Goal: Task Accomplishment & Management: Manage account settings

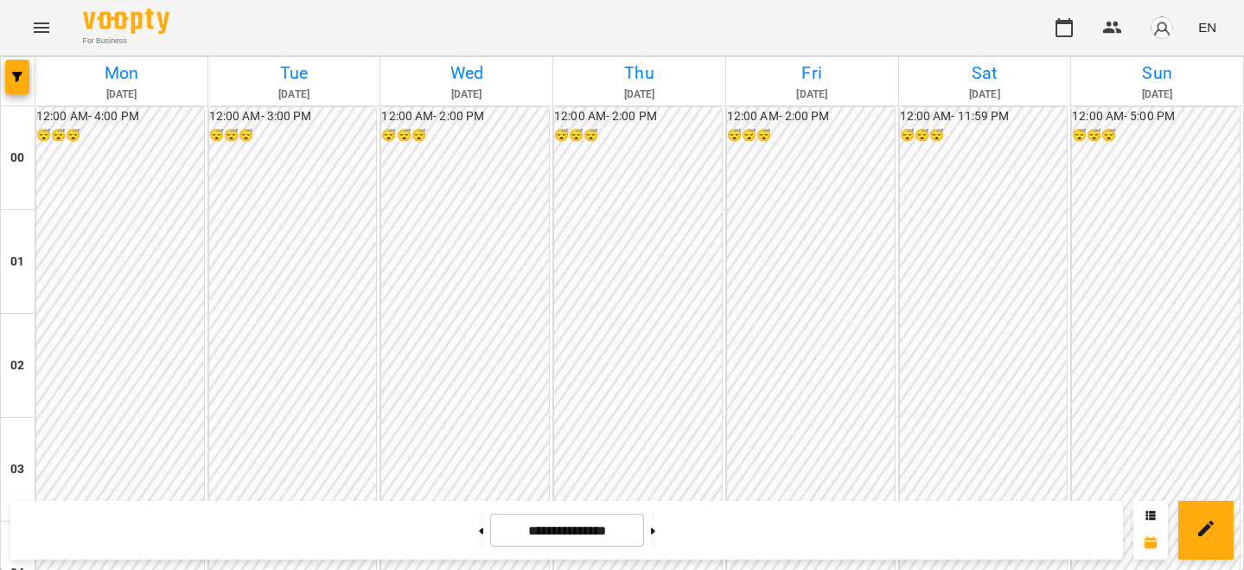
scroll to position [1531, 0]
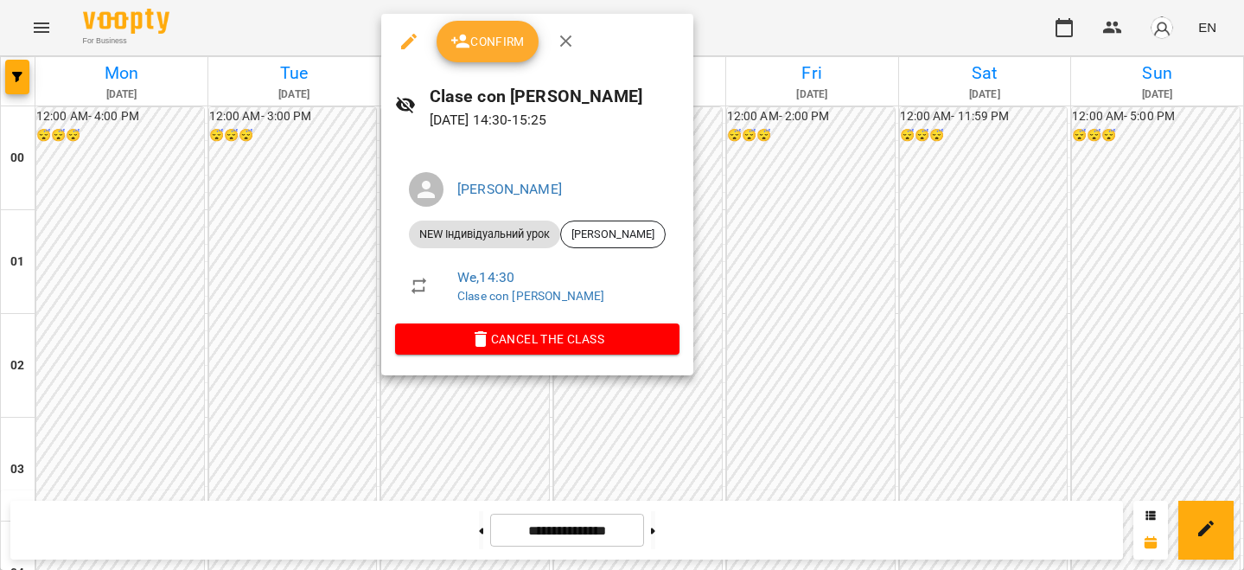
click at [450, 48] on icon "button" at bounding box center [460, 41] width 21 height 21
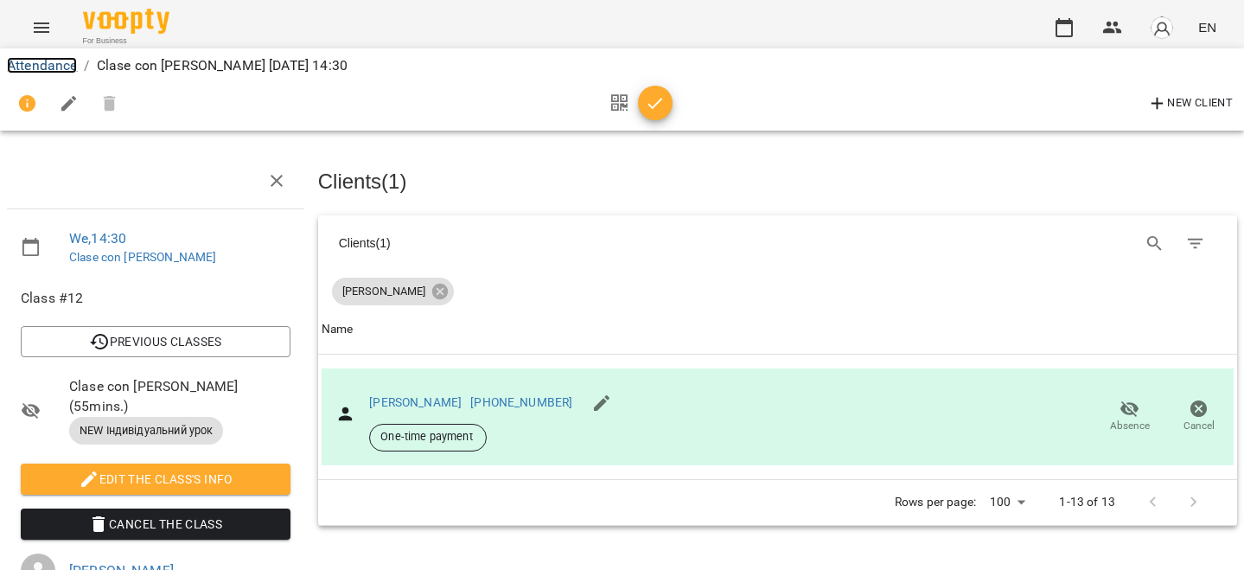
click at [54, 67] on link "Attendance" at bounding box center [42, 65] width 70 height 16
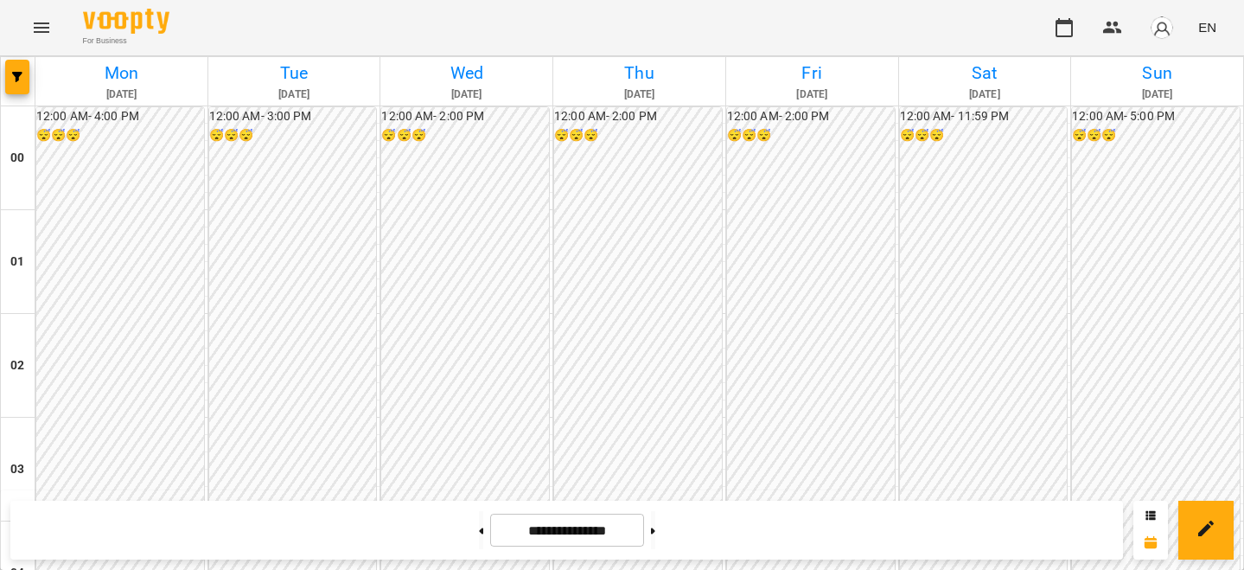
scroll to position [1433, 0]
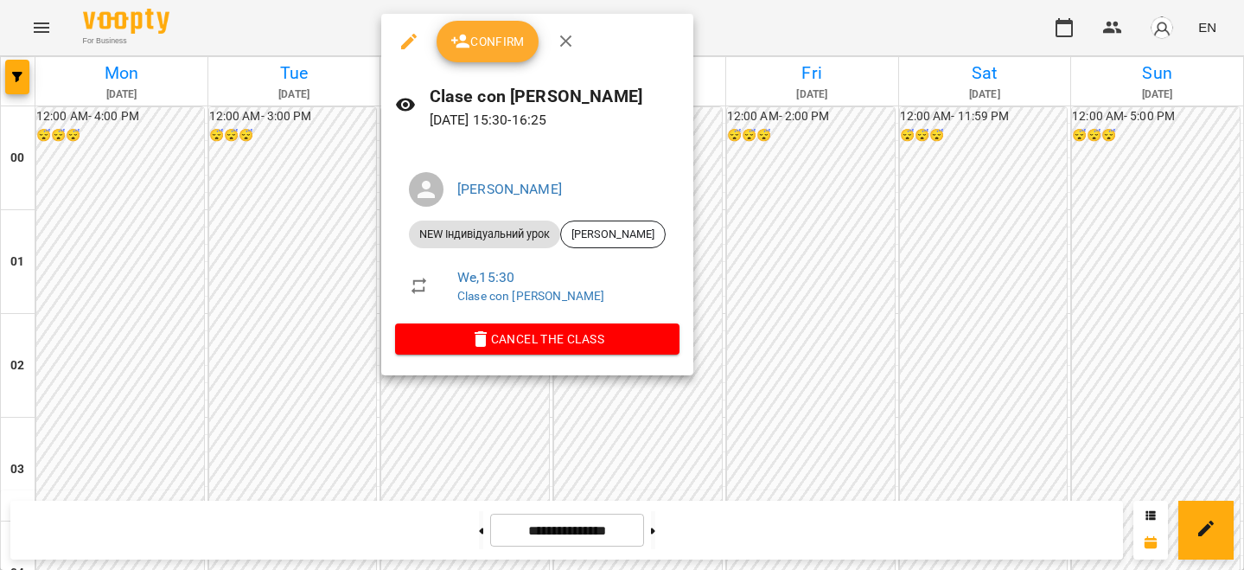
click at [482, 42] on span "Confirm" at bounding box center [487, 41] width 74 height 21
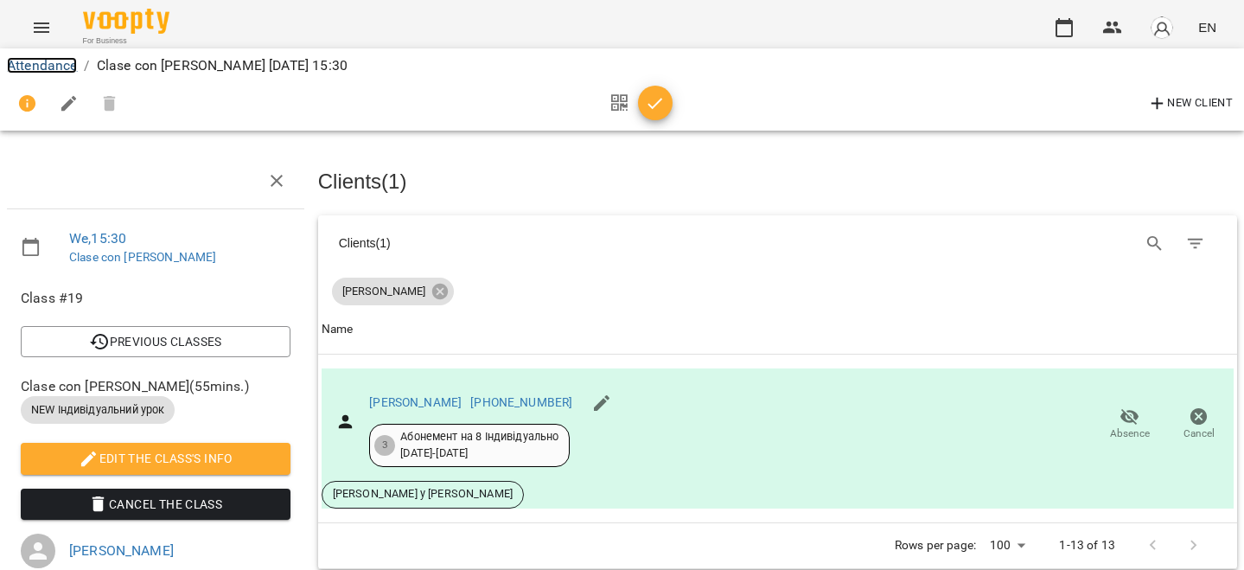
click at [43, 71] on link "Attendance" at bounding box center [42, 65] width 70 height 16
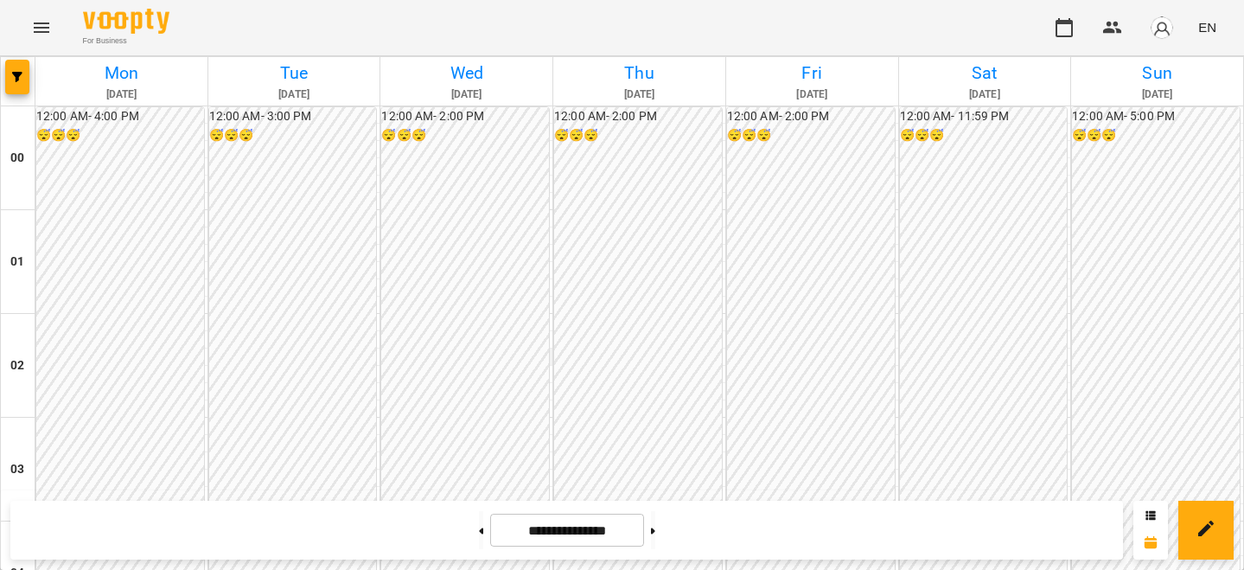
scroll to position [1668, 0]
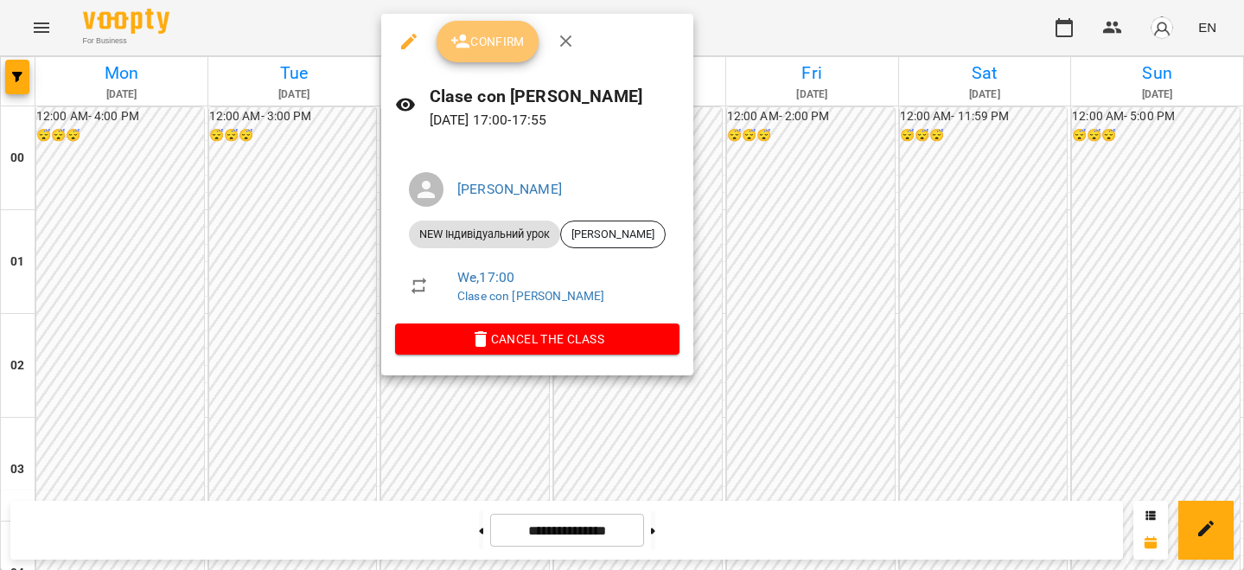
click at [485, 41] on span "Confirm" at bounding box center [487, 41] width 74 height 21
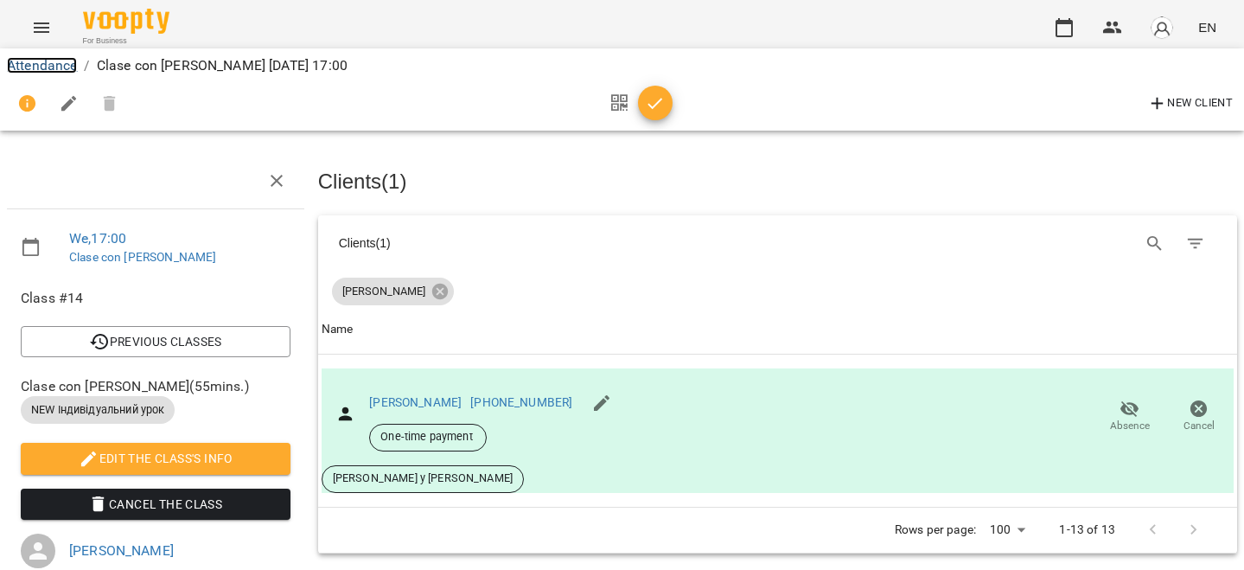
click at [54, 61] on link "Attendance" at bounding box center [42, 65] width 70 height 16
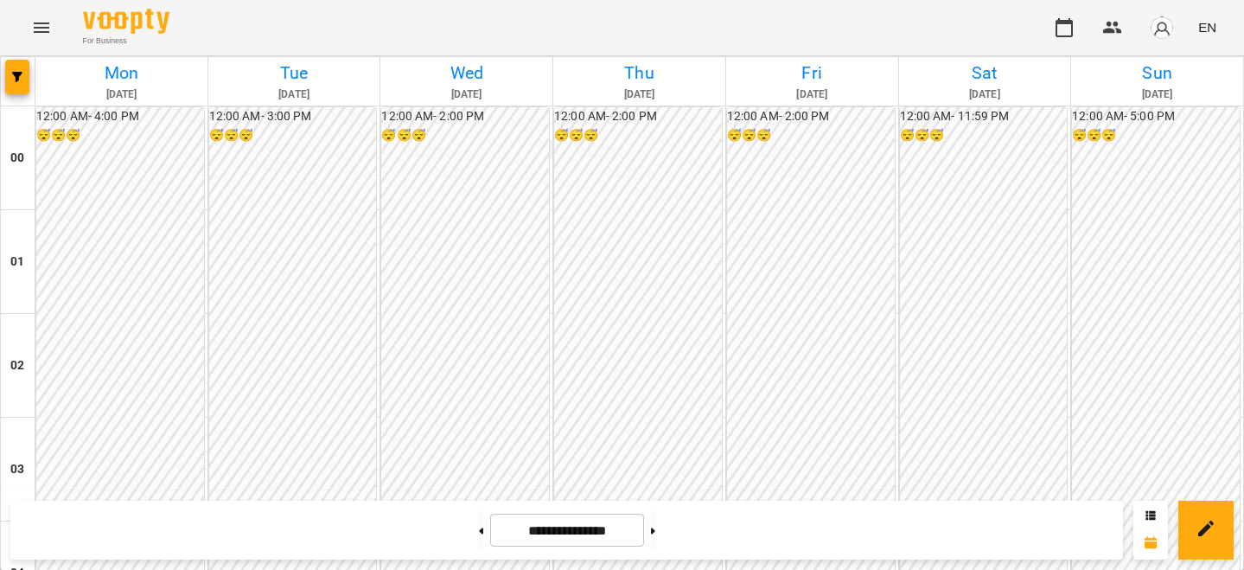
scroll to position [1479, 0]
click at [1153, 34] on span "button" at bounding box center [1162, 28] width 24 height 24
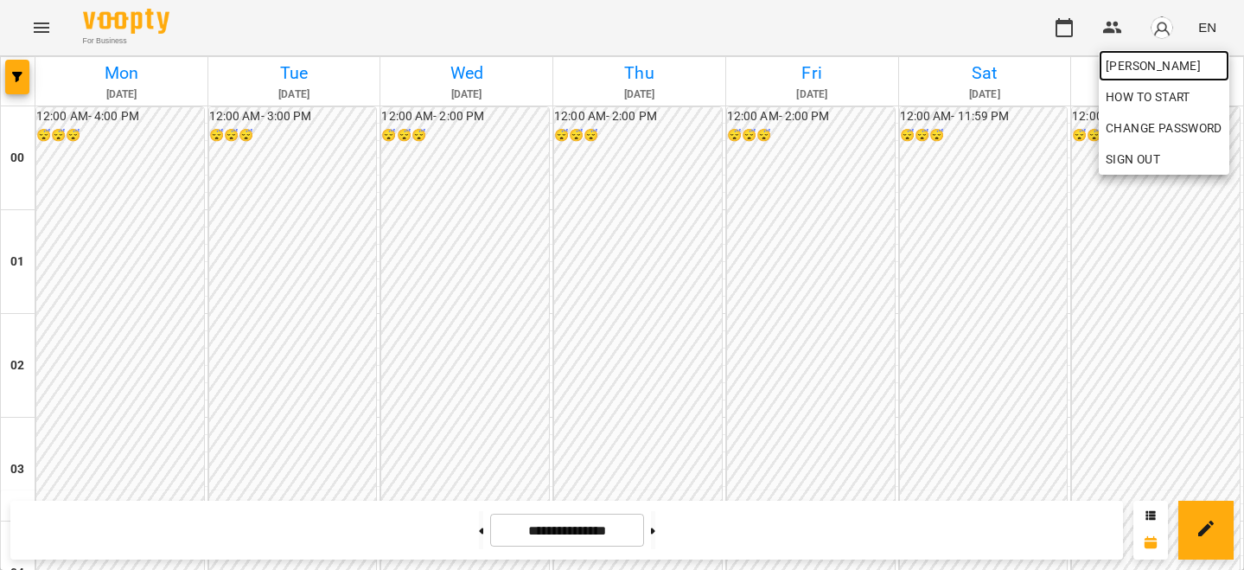
click at [1147, 57] on span "[PERSON_NAME]" at bounding box center [1164, 65] width 117 height 21
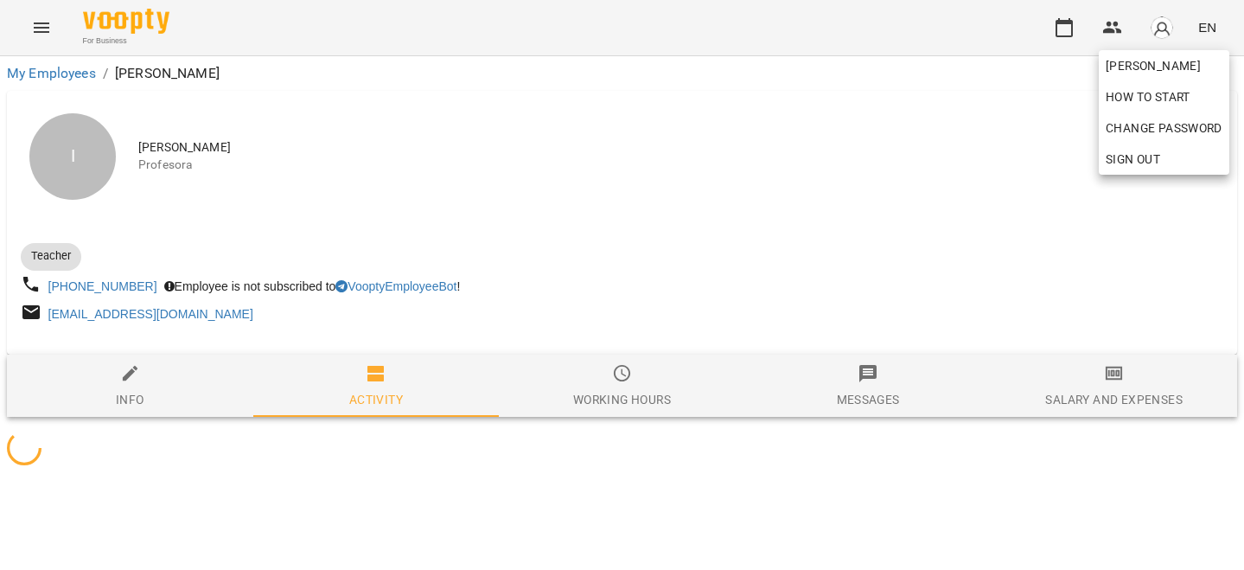
click at [1051, 415] on div at bounding box center [622, 285] width 1244 height 570
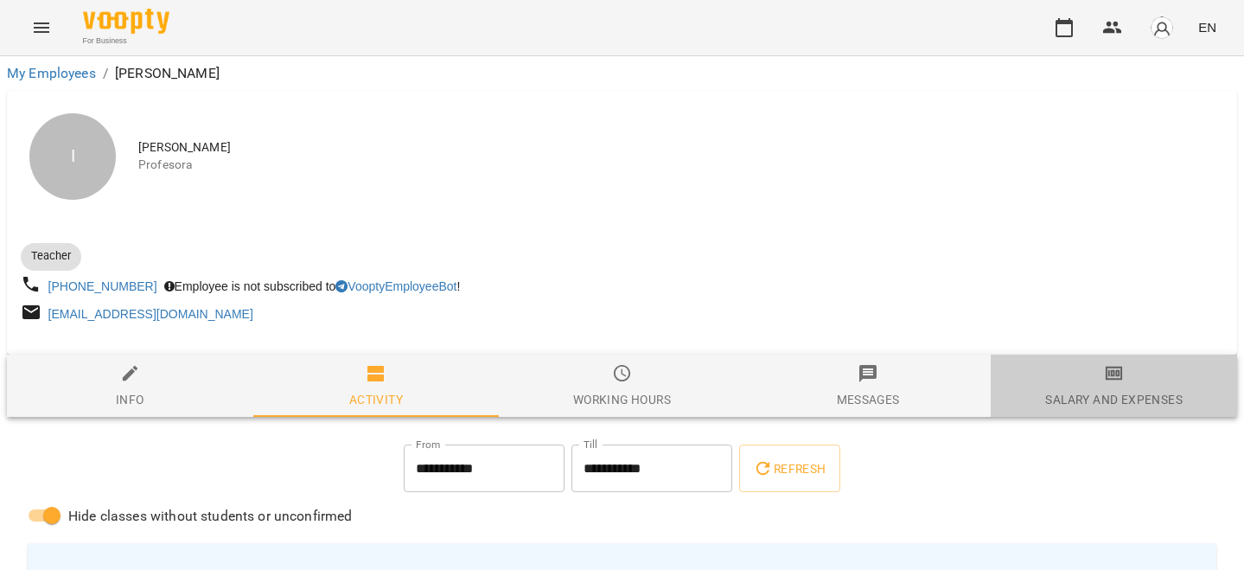
click at [1095, 395] on div "Salary and Expenses" at bounding box center [1113, 399] width 137 height 21
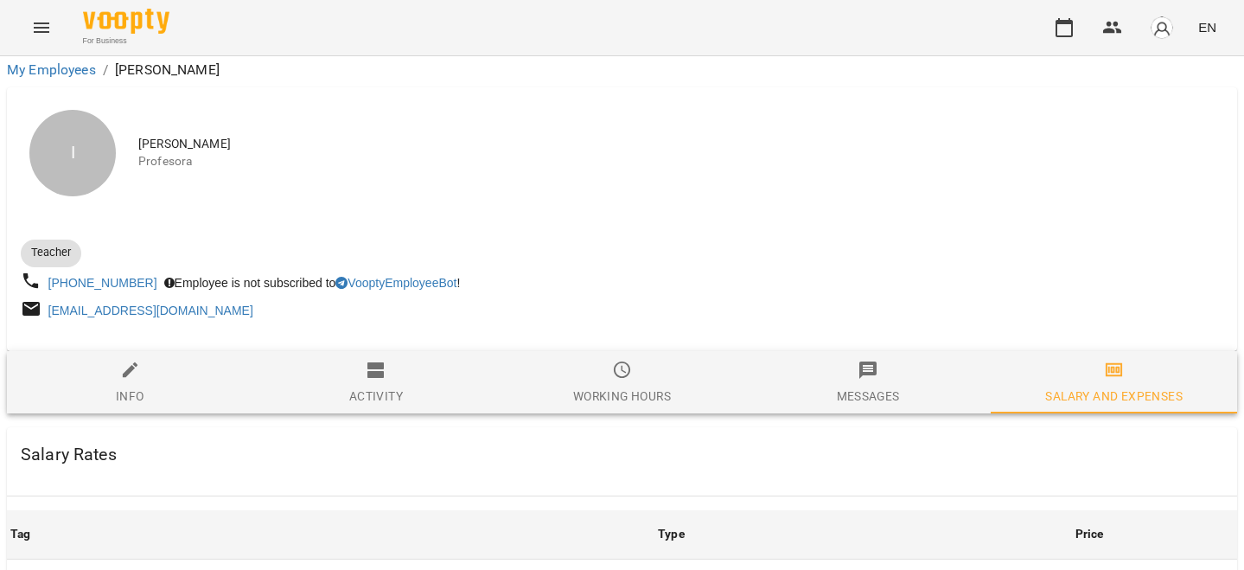
scroll to position [774, 0]
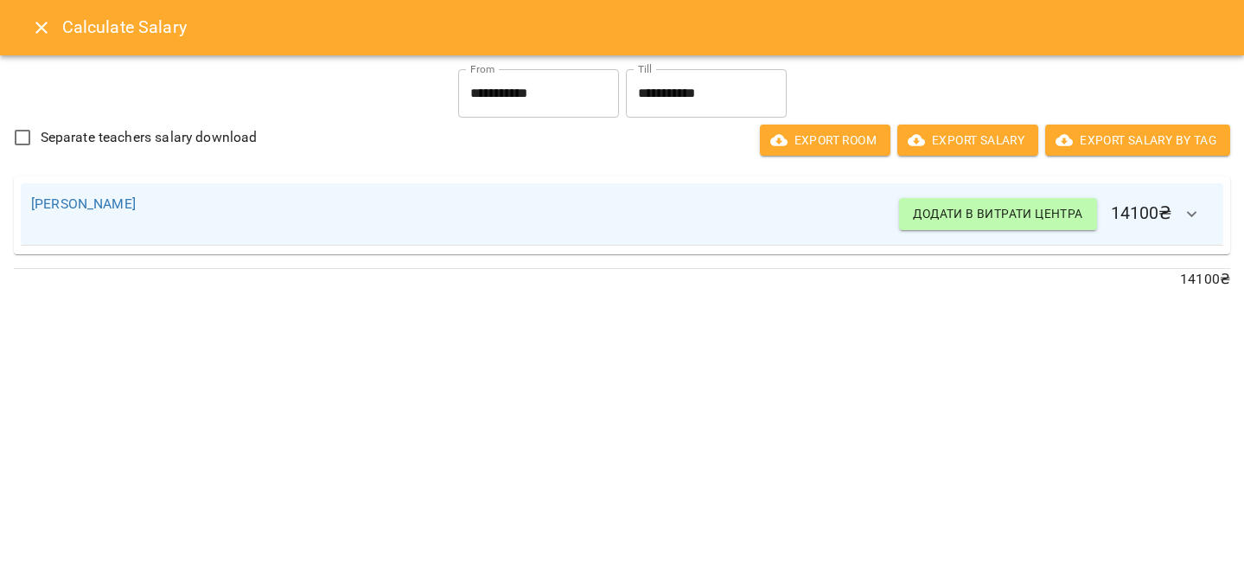
click at [40, 25] on icon "Close" at bounding box center [41, 28] width 12 height 12
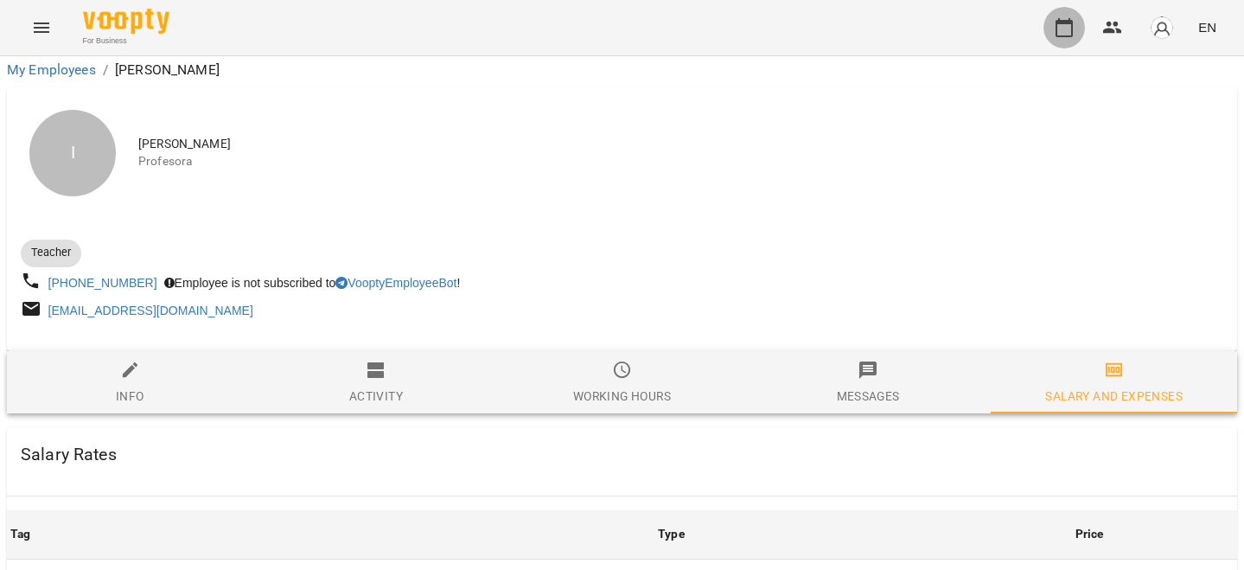
click at [1058, 19] on icon "button" at bounding box center [1064, 27] width 21 height 21
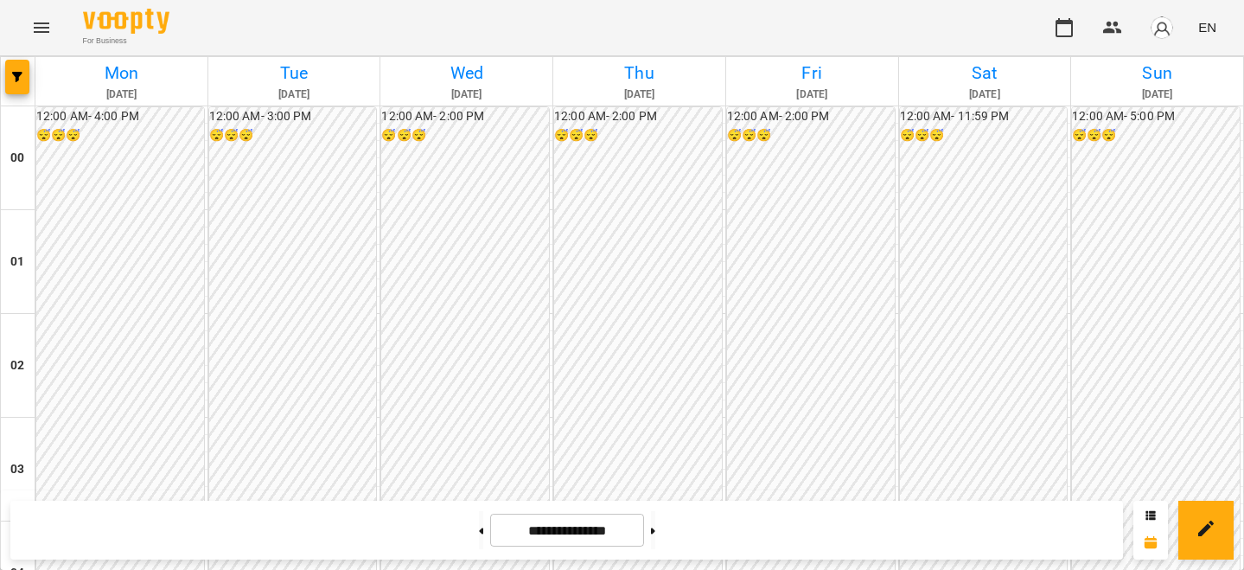
scroll to position [1747, 0]
click at [655, 529] on button at bounding box center [653, 530] width 4 height 38
click at [655, 517] on button at bounding box center [653, 530] width 4 height 38
type input "**********"
